Goal: Task Accomplishment & Management: Use online tool/utility

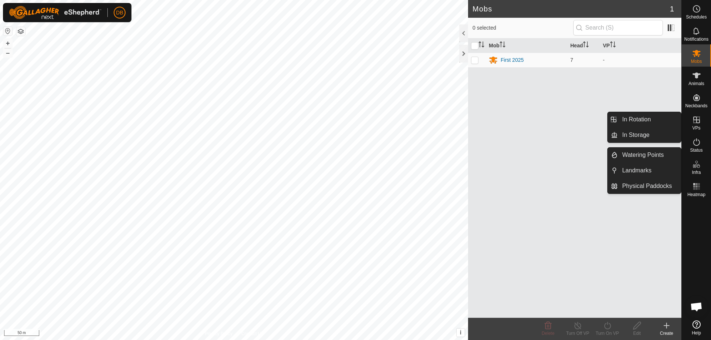
click at [694, 121] on icon at bounding box center [696, 120] width 9 height 9
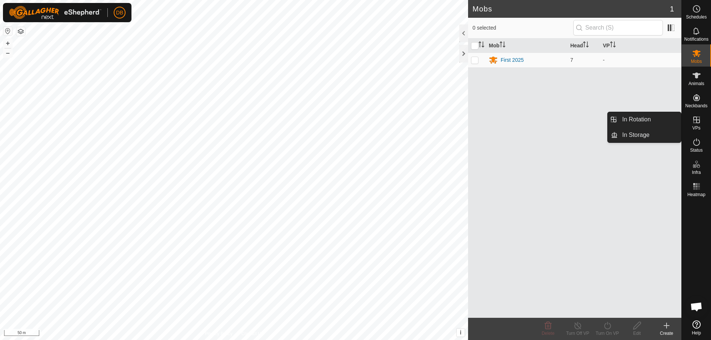
click at [695, 127] on span "VPs" at bounding box center [696, 128] width 8 height 4
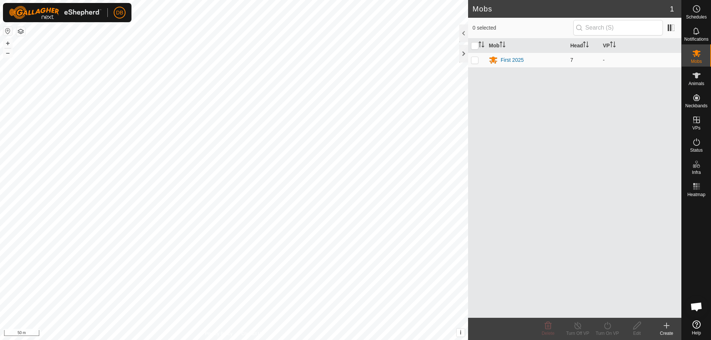
click at [474, 58] on p-checkbox at bounding box center [474, 60] width 7 height 6
checkbox input "true"
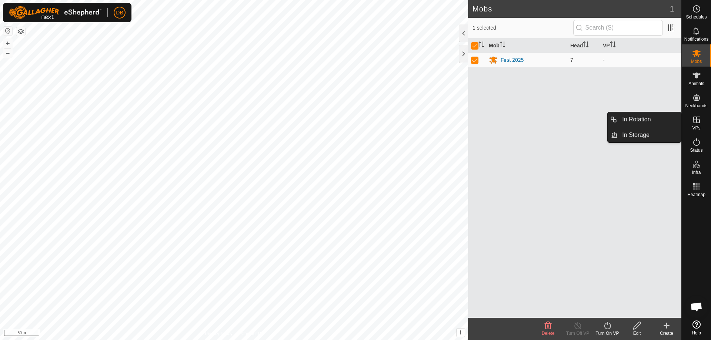
click at [698, 122] on icon at bounding box center [696, 120] width 9 height 9
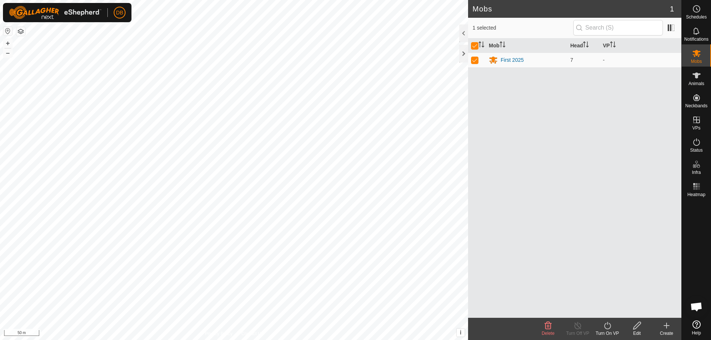
click at [607, 325] on icon at bounding box center [607, 325] width 9 height 9
click at [606, 309] on link "Now" at bounding box center [629, 309] width 73 height 15
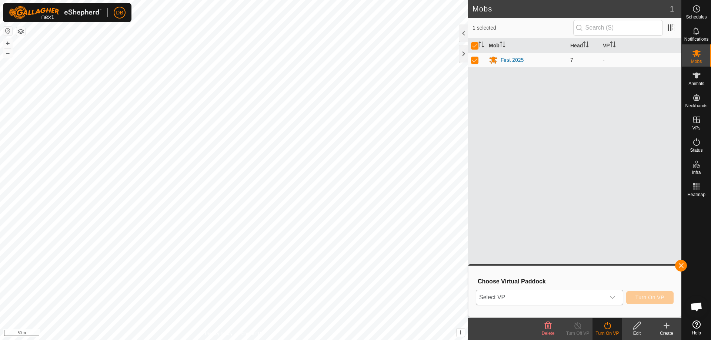
click at [611, 297] on icon "dropdown trigger" at bounding box center [612, 298] width 6 height 6
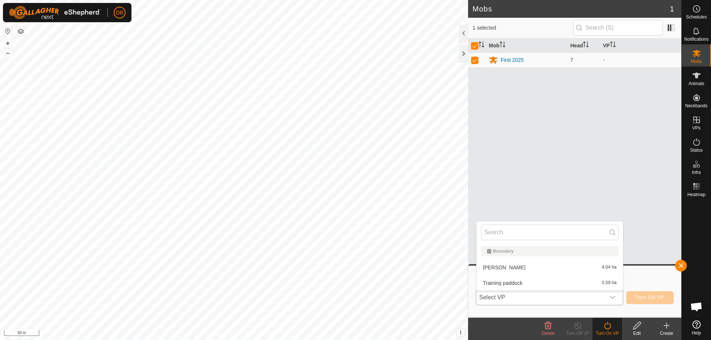
click at [498, 281] on li "Training paddock 0.59 ha" at bounding box center [550, 283] width 146 height 15
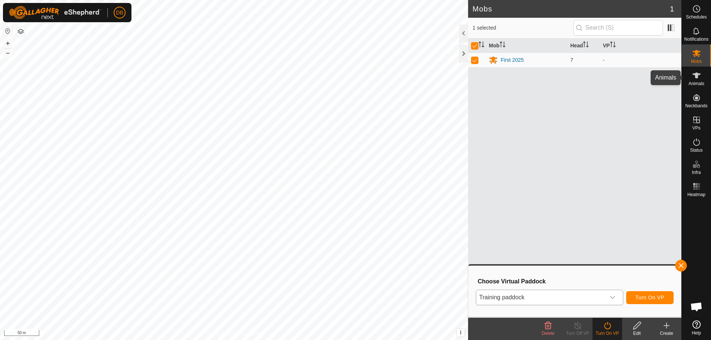
click at [696, 81] on span "Animals" at bounding box center [696, 83] width 16 height 4
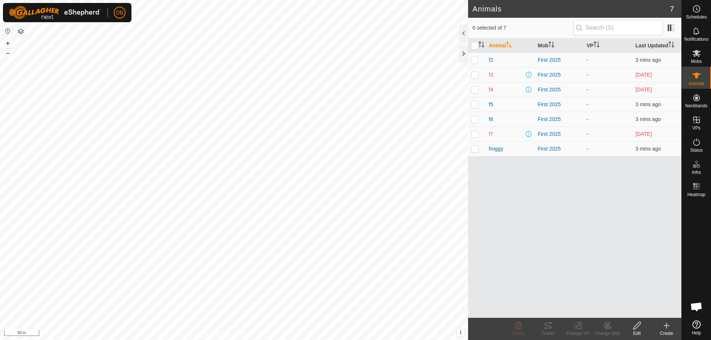
click at [19, 33] on button "button" at bounding box center [20, 31] width 9 height 9
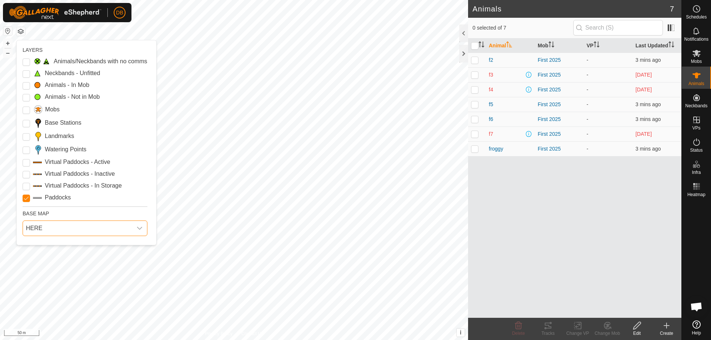
click at [36, 228] on span "HERE" at bounding box center [77, 228] width 109 height 15
click at [46, 247] on li "Azure" at bounding box center [83, 245] width 121 height 15
click at [25, 87] on Mob "Animals - In Mob" at bounding box center [26, 85] width 7 height 7
click at [26, 164] on Active "Virtual Paddocks - Active" at bounding box center [26, 162] width 7 height 7
click at [26, 174] on Inactive "Virtual Paddocks - Inactive" at bounding box center [26, 174] width 7 height 7
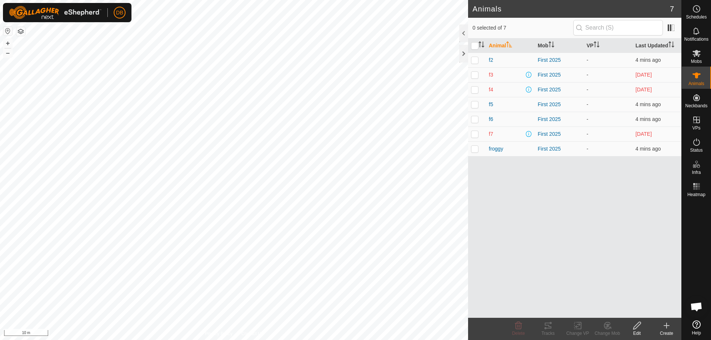
click at [18, 31] on button "button" at bounding box center [20, 31] width 9 height 9
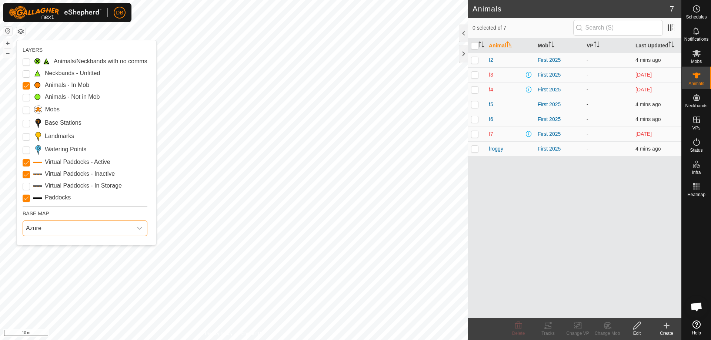
click at [34, 228] on span "Azure" at bounding box center [77, 228] width 109 height 15
click at [36, 261] on li "HERE" at bounding box center [83, 260] width 121 height 15
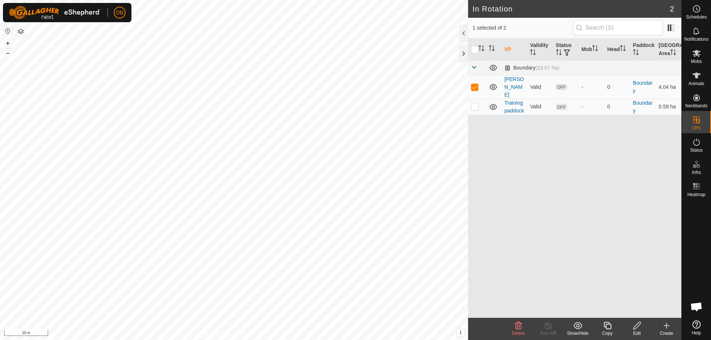
checkbox input "false"
checkbox input "true"
checkbox input "false"
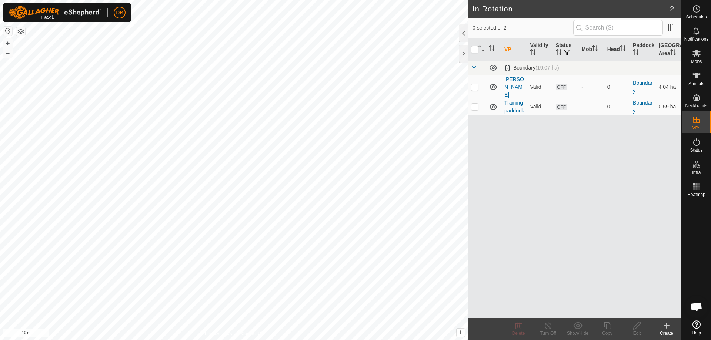
click at [473, 104] on p-checkbox at bounding box center [474, 107] width 7 height 6
checkbox input "true"
click at [477, 81] on td at bounding box center [477, 87] width 18 height 24
checkbox input "true"
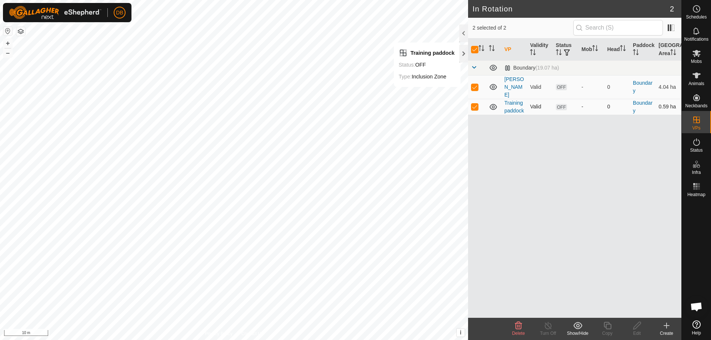
click at [475, 105] on p-checkbox at bounding box center [474, 107] width 7 height 6
checkbox input "false"
click at [474, 80] on td at bounding box center [477, 87] width 18 height 24
checkbox input "false"
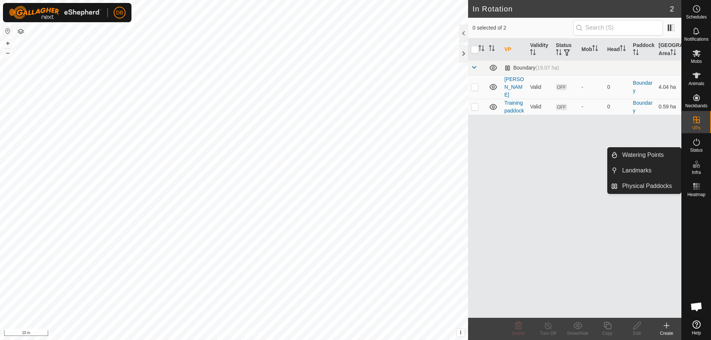
click at [696, 166] on icon at bounding box center [696, 164] width 9 height 9
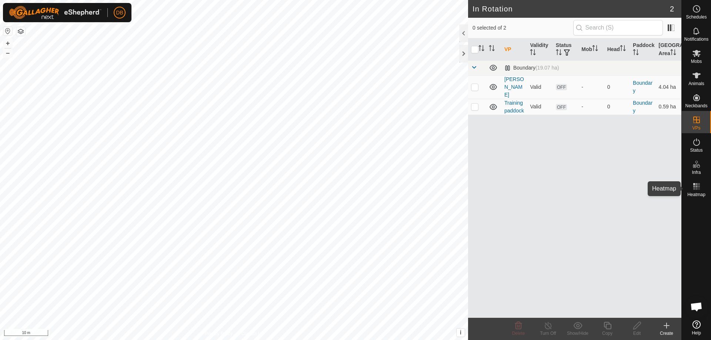
click at [695, 193] on span "Heatmap" at bounding box center [696, 195] width 18 height 4
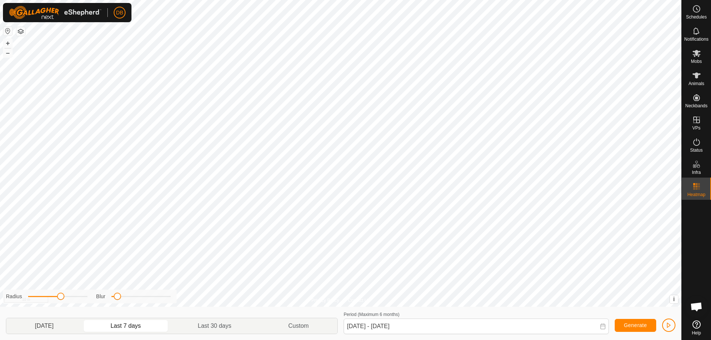
click at [52, 329] on p-togglebutton "[DATE]" at bounding box center [44, 326] width 76 height 16
type input "[DATE] - [DATE]"
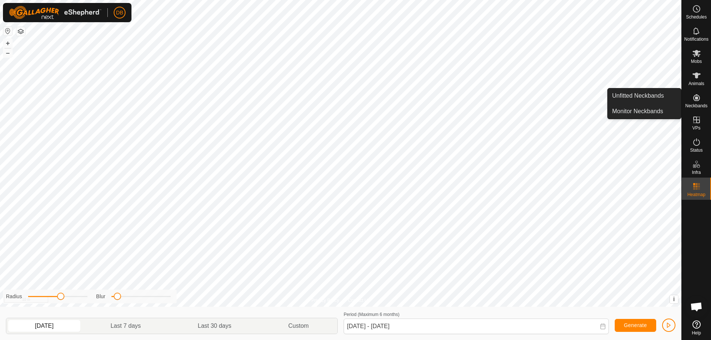
click at [697, 105] on span "Neckbands" at bounding box center [696, 106] width 22 height 4
click at [695, 99] on icon at bounding box center [696, 97] width 7 height 7
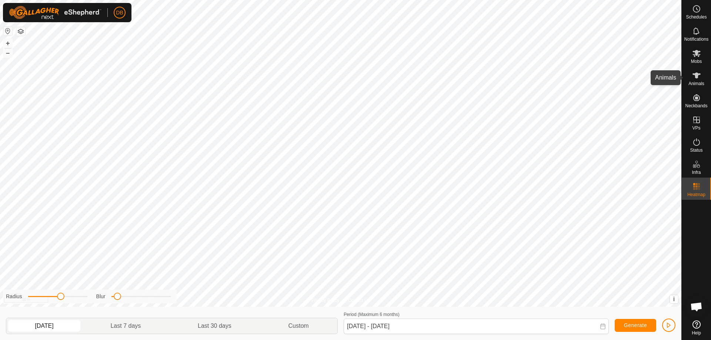
click at [695, 77] on icon at bounding box center [696, 76] width 8 height 6
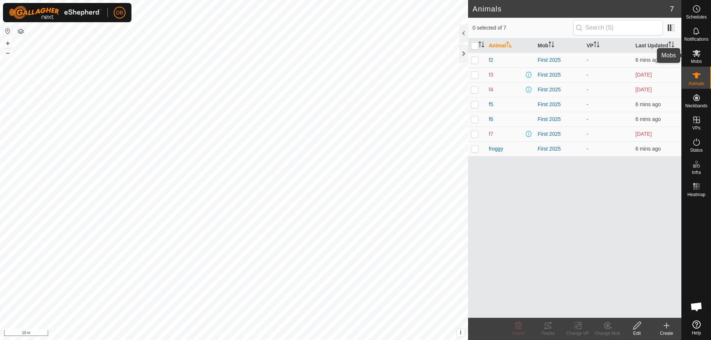
click at [697, 57] on icon at bounding box center [696, 53] width 9 height 9
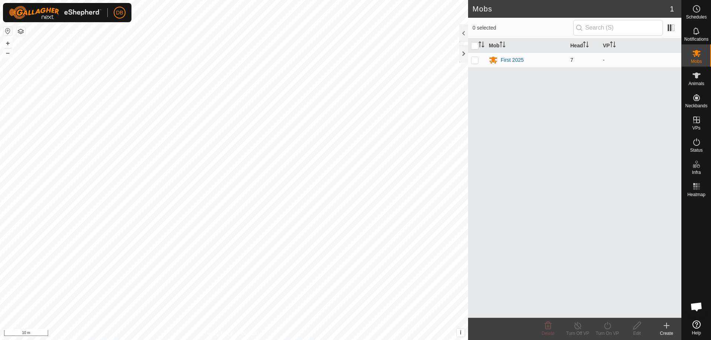
click at [474, 61] on p-checkbox at bounding box center [474, 60] width 7 height 6
checkbox input "true"
click at [511, 60] on div "First 2025" at bounding box center [512, 60] width 23 height 8
